Goal: Obtain resource: Obtain resource

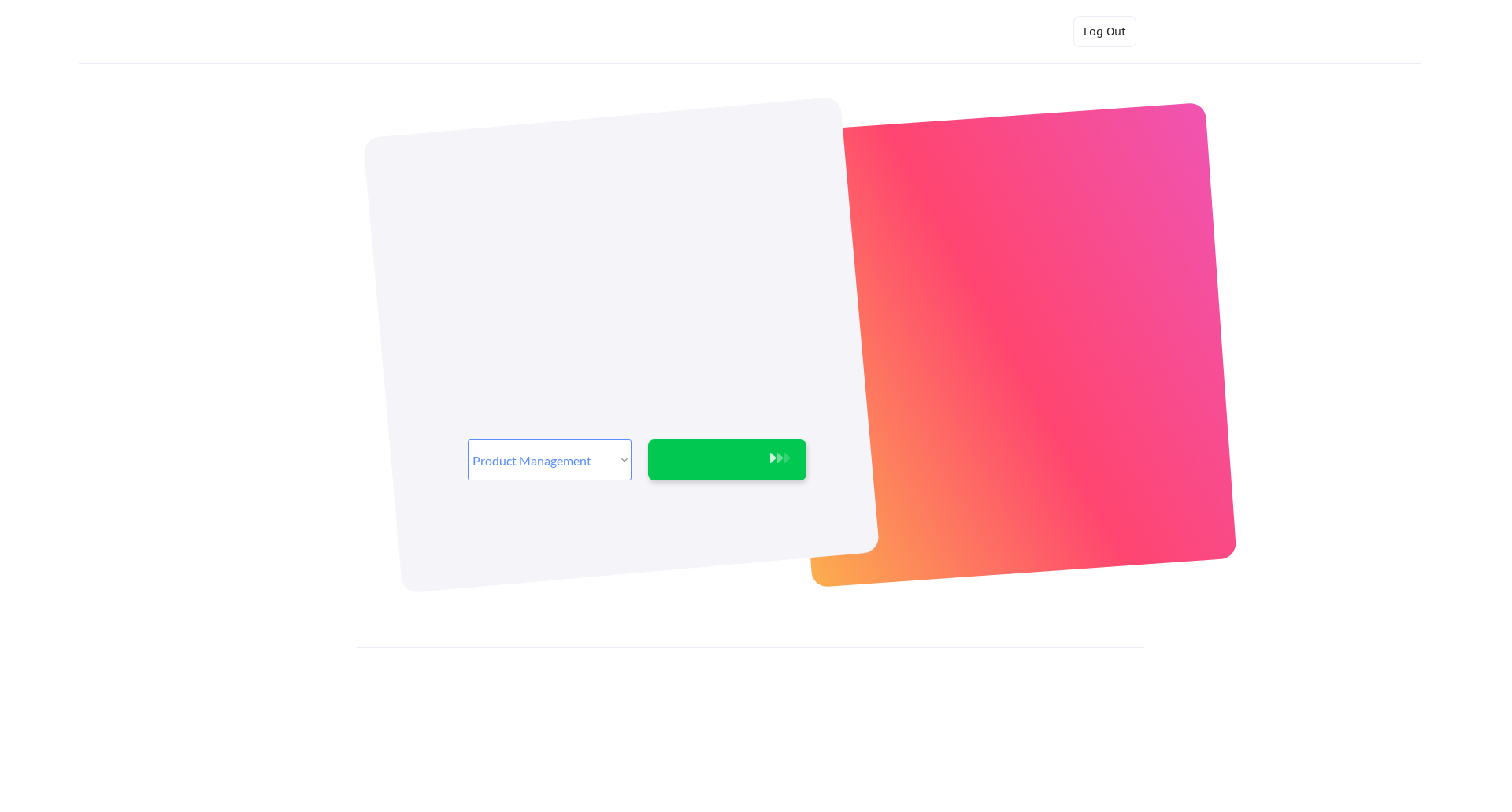
select select ""product""
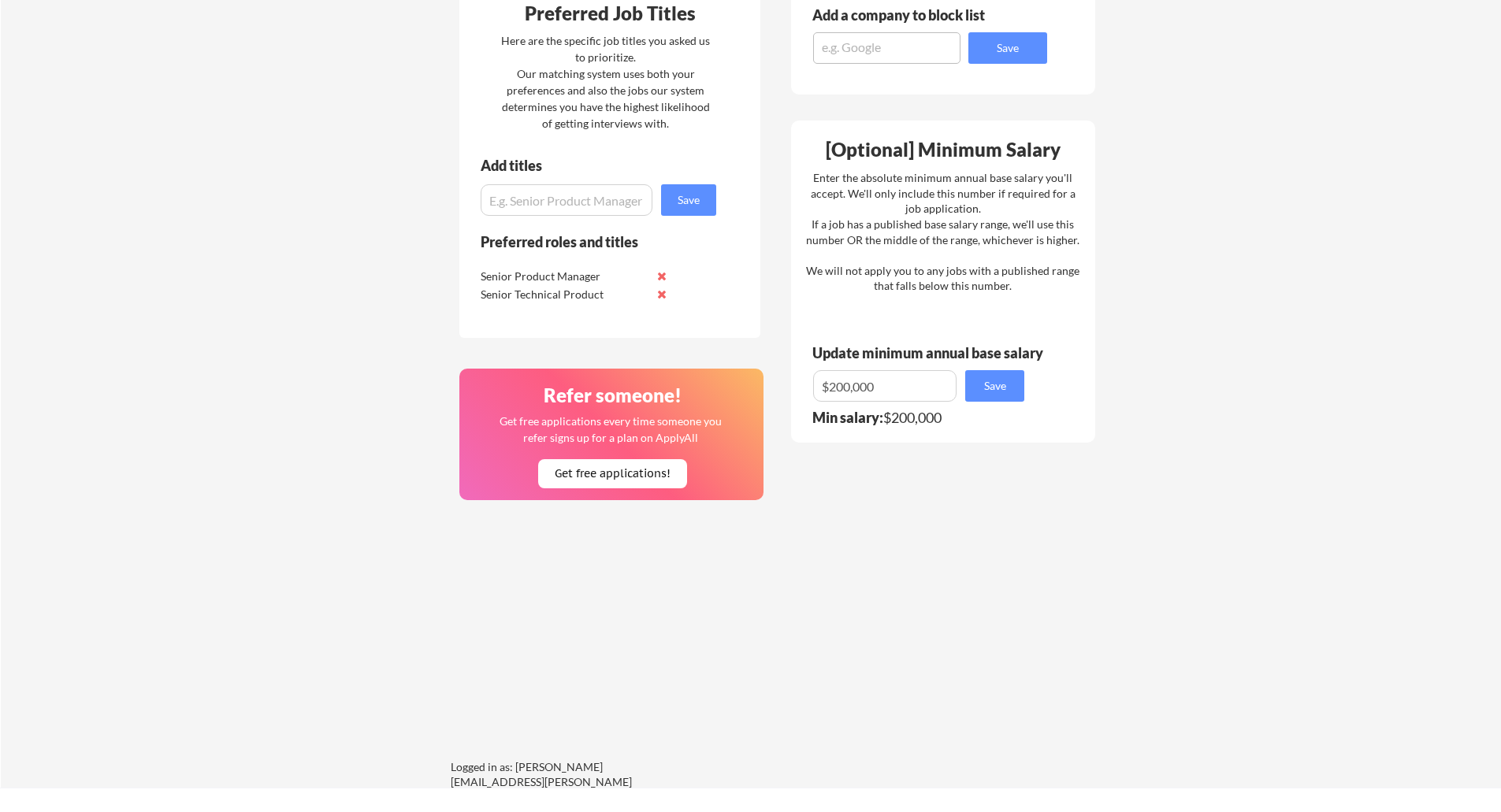
scroll to position [870, 0]
click at [616, 475] on button "Get free applications!" at bounding box center [613, 473] width 149 height 29
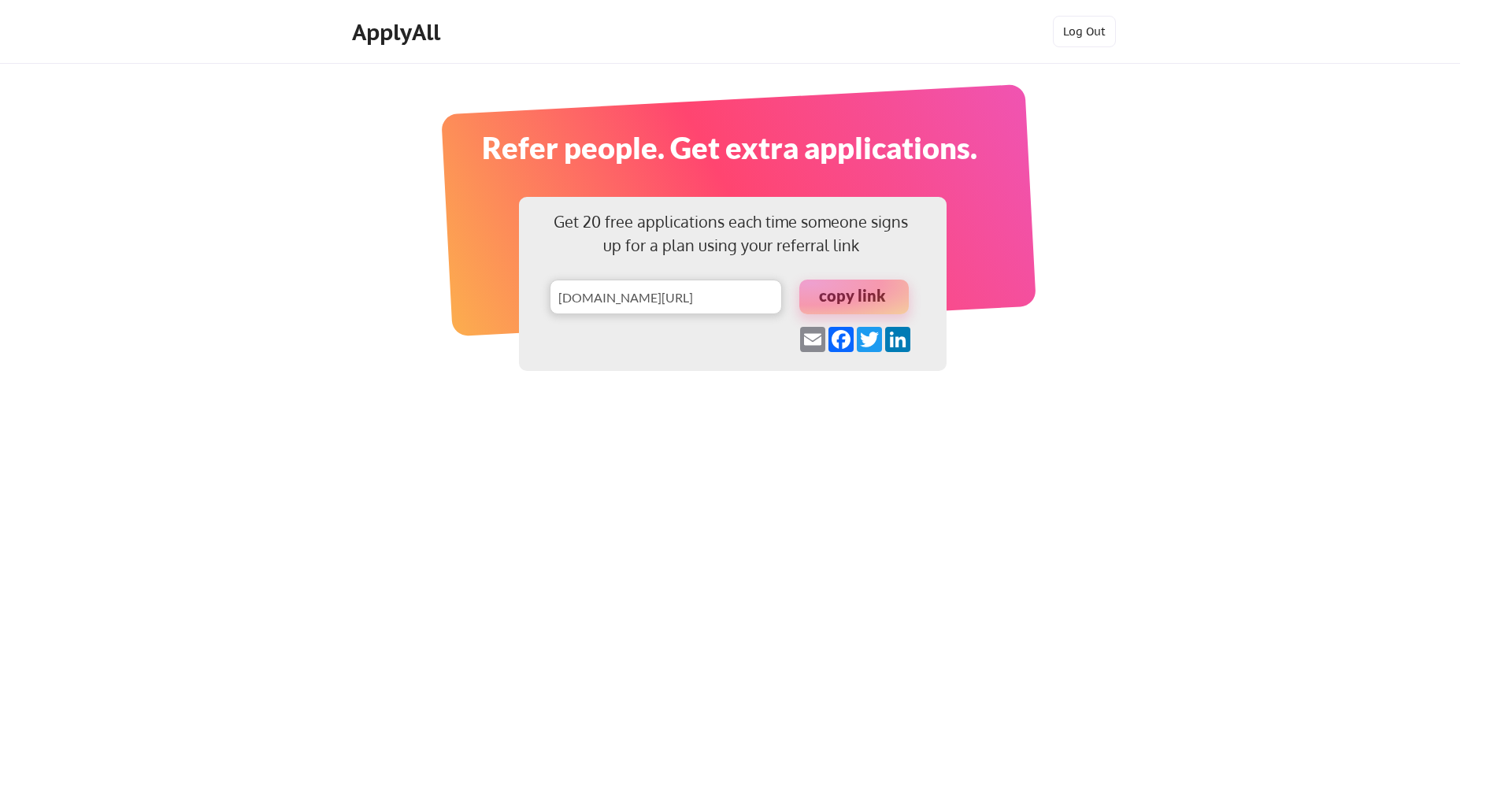
click at [861, 285] on div at bounding box center [854, 297] width 110 height 35
click at [854, 293] on div at bounding box center [854, 297] width 110 height 35
